Goal: Task Accomplishment & Management: Manage account settings

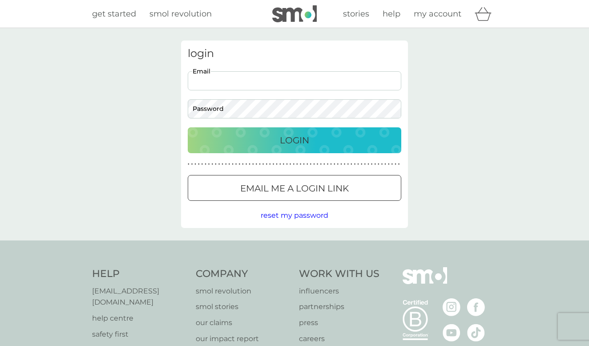
type input "[EMAIL_ADDRESS][MEDICAL_DATA][DOMAIN_NAME]"
click at [295, 140] on button "Login" at bounding box center [295, 140] width 214 height 26
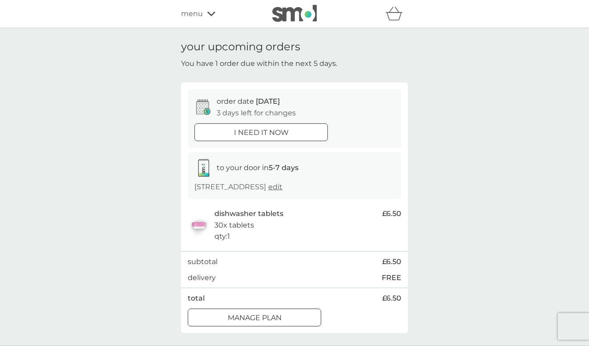
click at [274, 317] on p "Manage plan" at bounding box center [255, 318] width 54 height 12
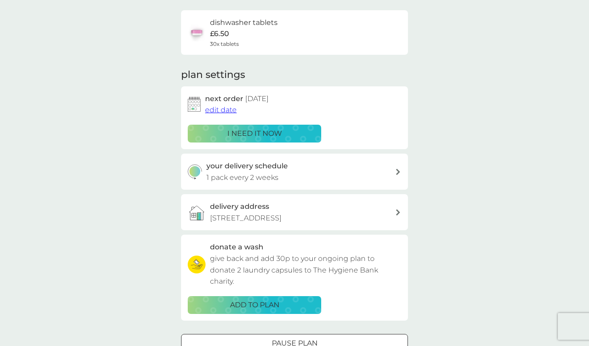
scroll to position [65, 0]
click at [222, 111] on span "edit date" at bounding box center [221, 109] width 32 height 8
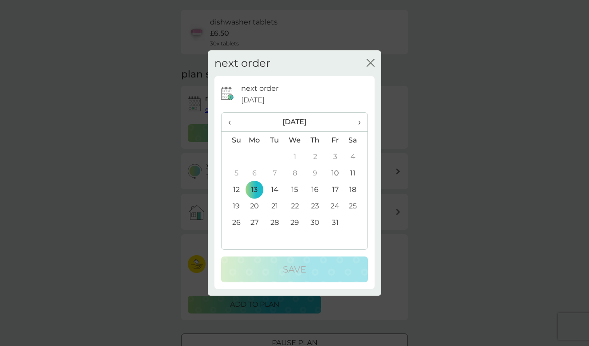
click at [256, 206] on td "20" at bounding box center [254, 206] width 20 height 16
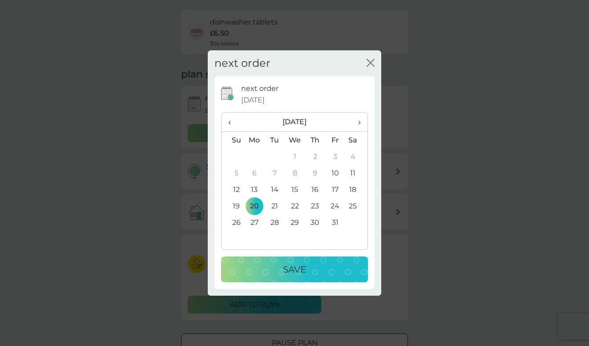
click at [262, 265] on div "Save" at bounding box center [294, 269] width 129 height 14
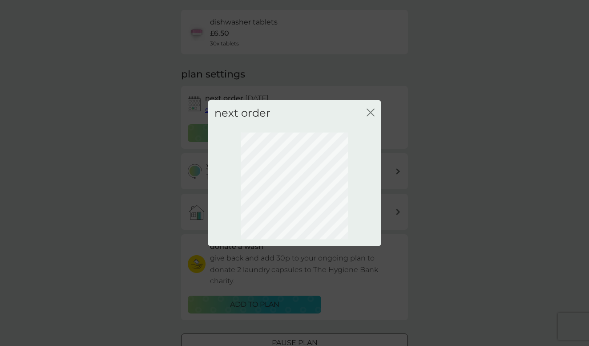
scroll to position [27, 0]
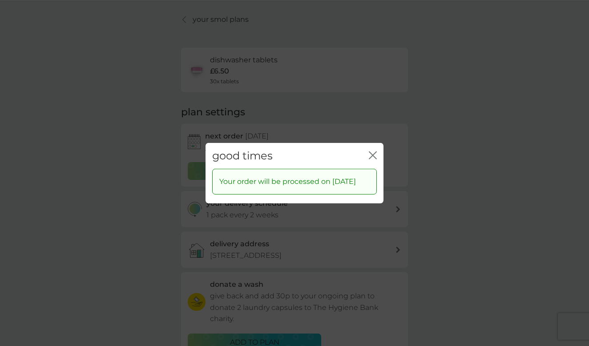
click at [374, 151] on icon "close" at bounding box center [373, 155] width 8 height 8
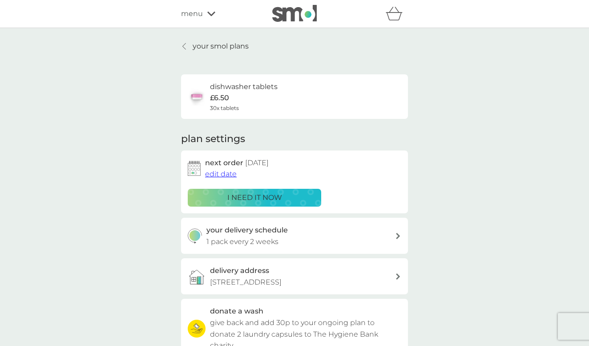
scroll to position [0, 0]
